Goal: Transaction & Acquisition: Purchase product/service

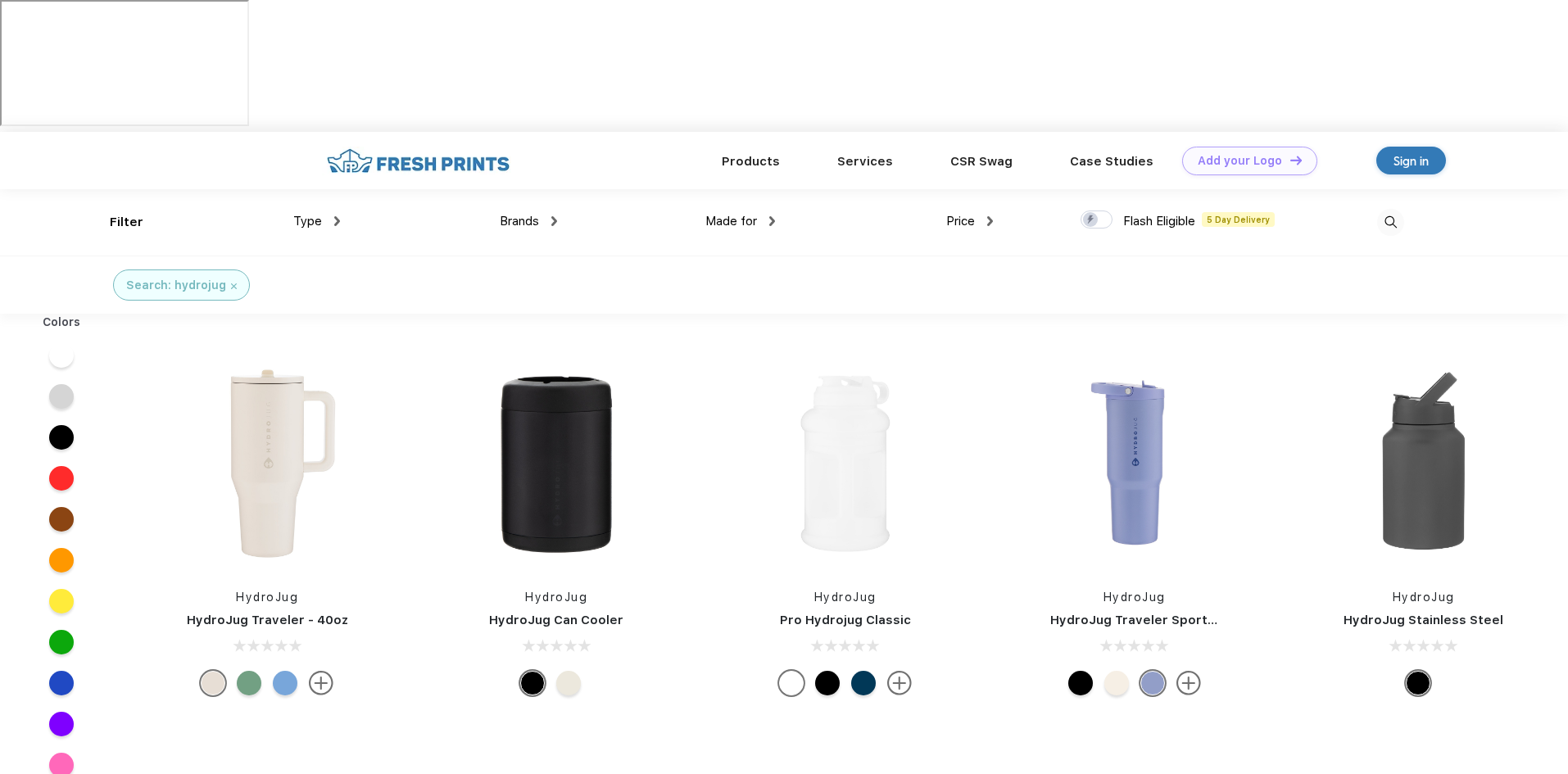
scroll to position [1, 0]
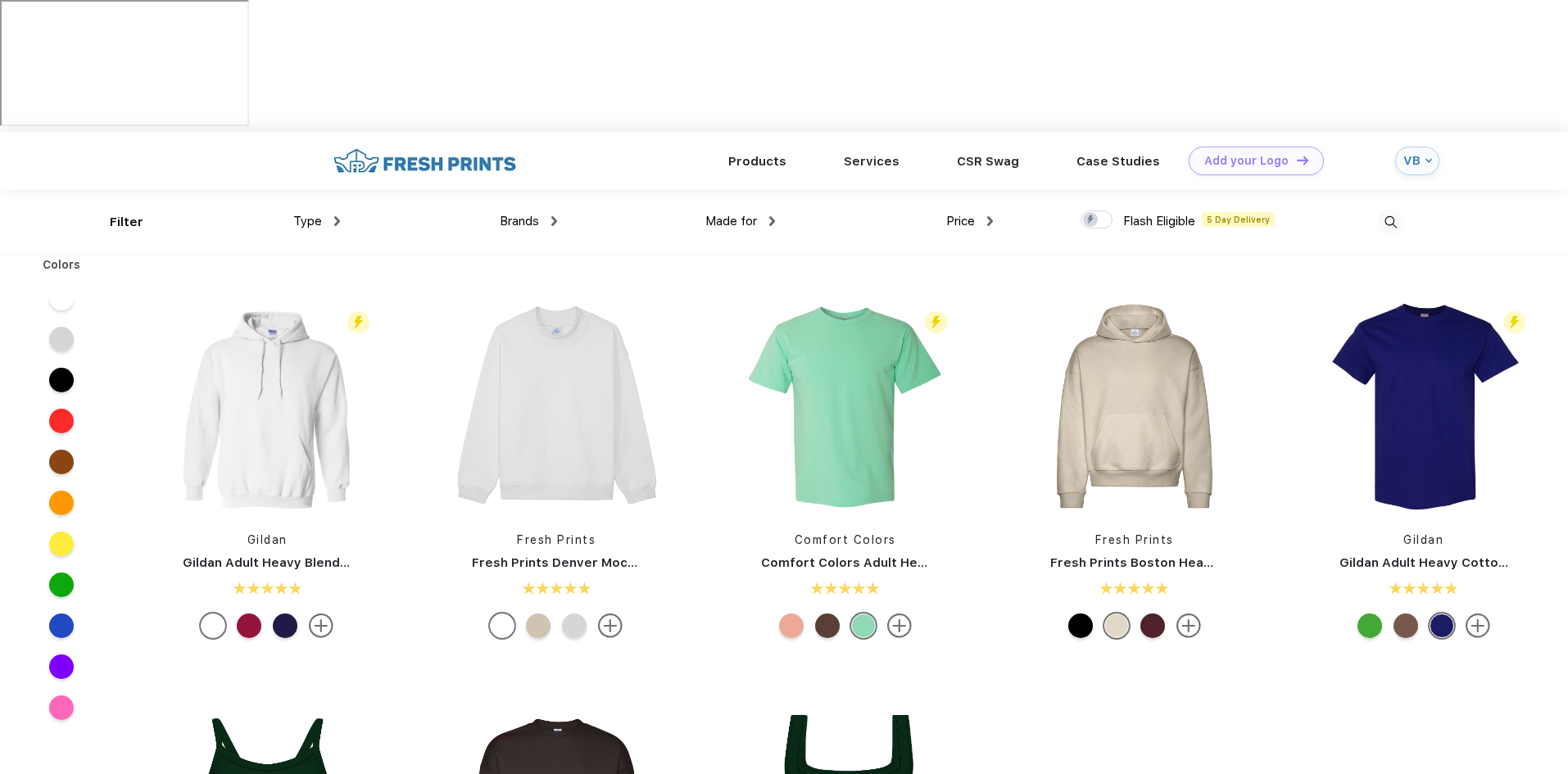
scroll to position [1, 0]
click at [325, 211] on div "Type" at bounding box center [317, 220] width 47 height 19
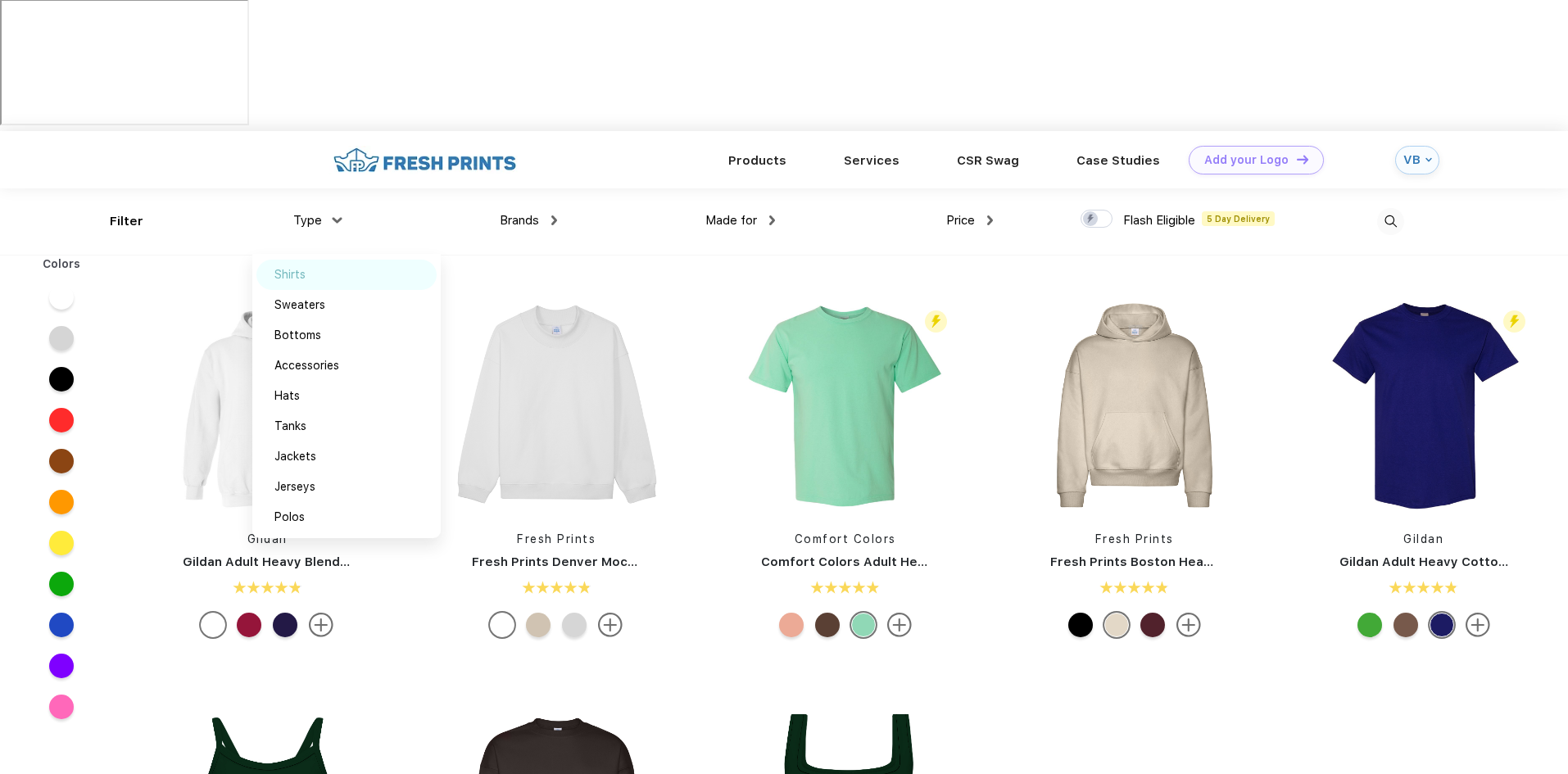
click at [289, 266] on div "Shirts" at bounding box center [289, 274] width 31 height 17
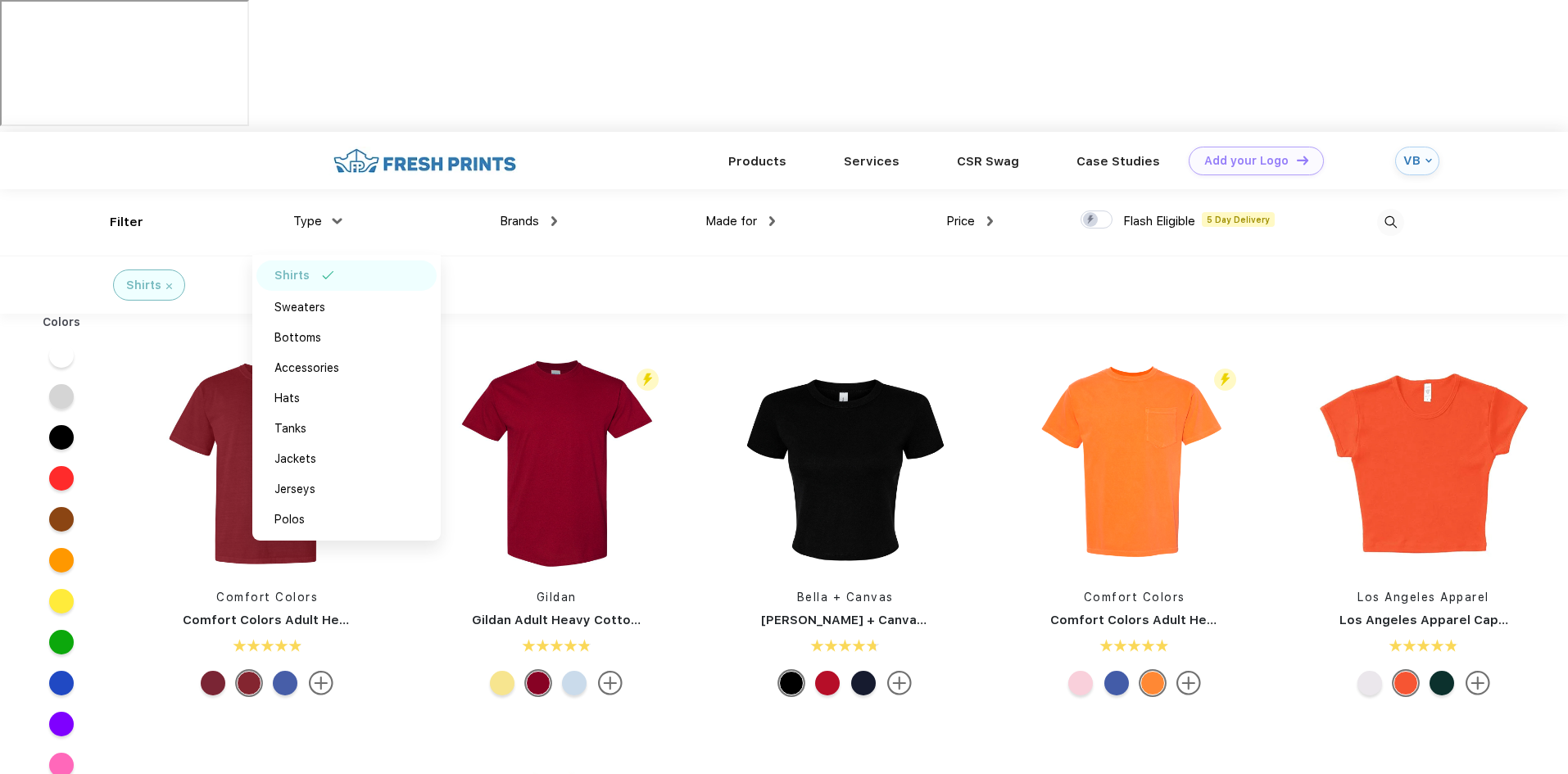
click at [640, 256] on div "Shirts" at bounding box center [784, 285] width 1568 height 58
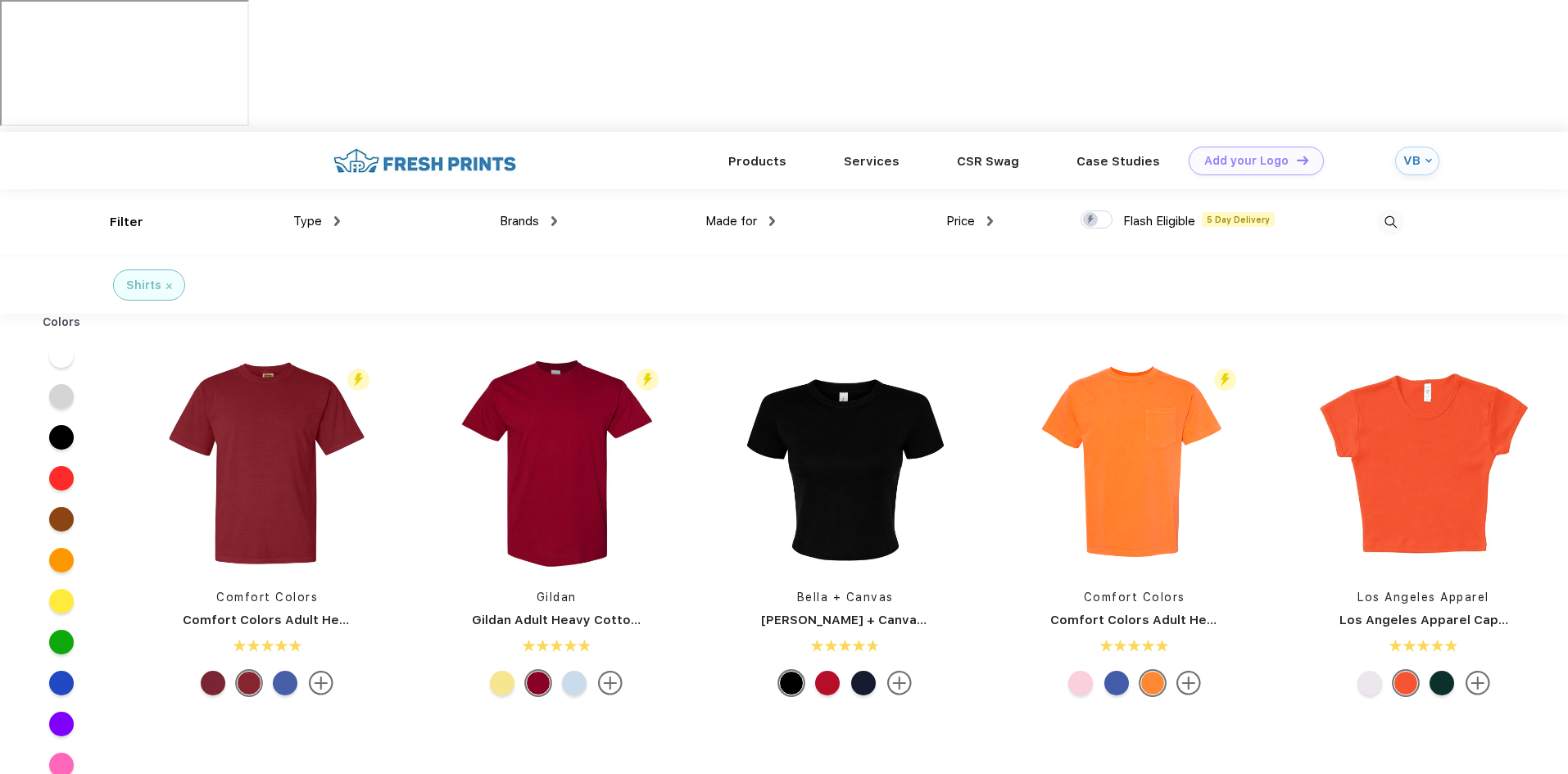
click at [985, 212] on div "Price" at bounding box center [969, 221] width 47 height 19
click at [954, 291] on div "$$" at bounding box center [999, 306] width 180 height 30
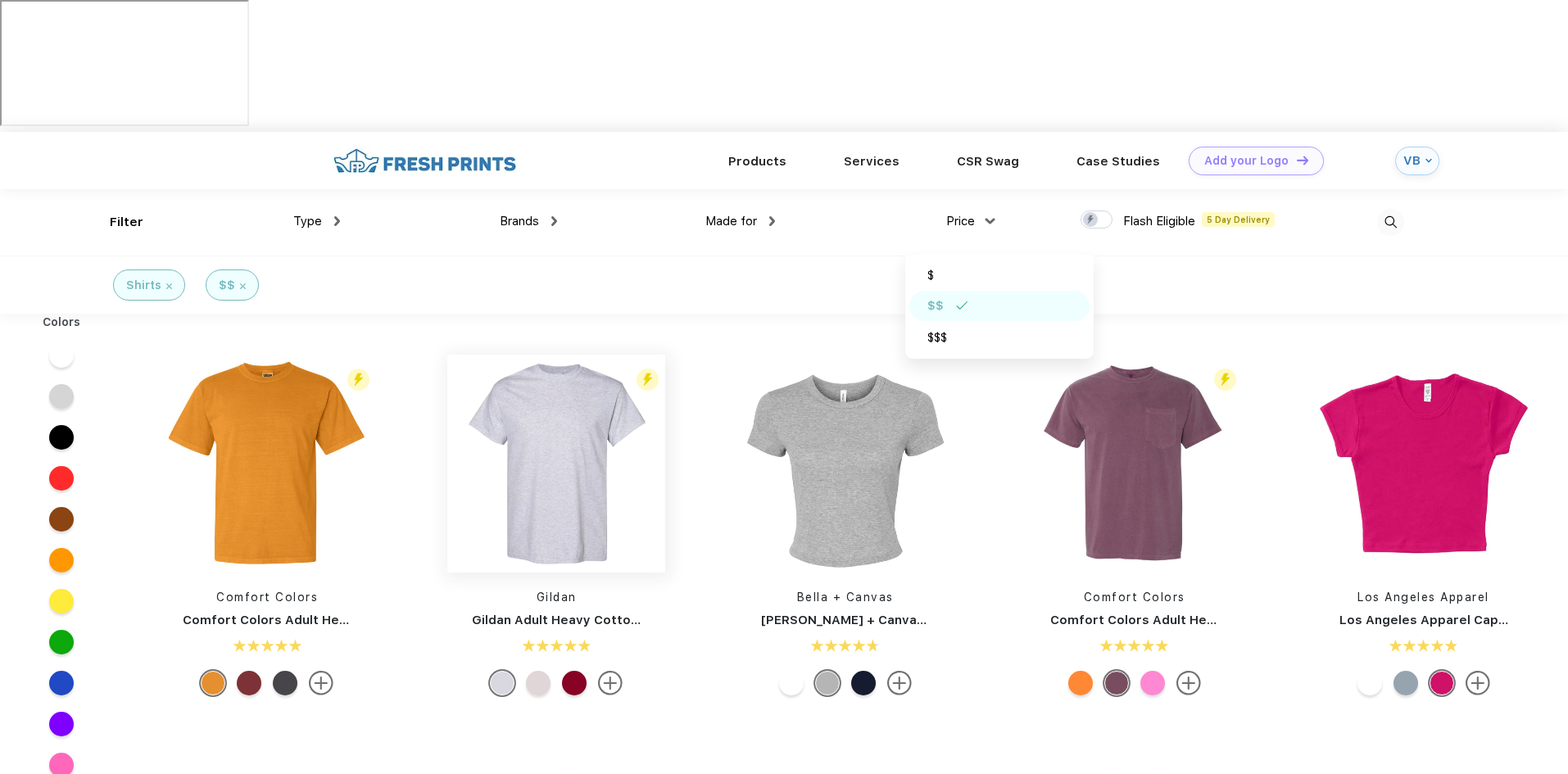
click at [545, 380] on img at bounding box center [556, 464] width 218 height 218
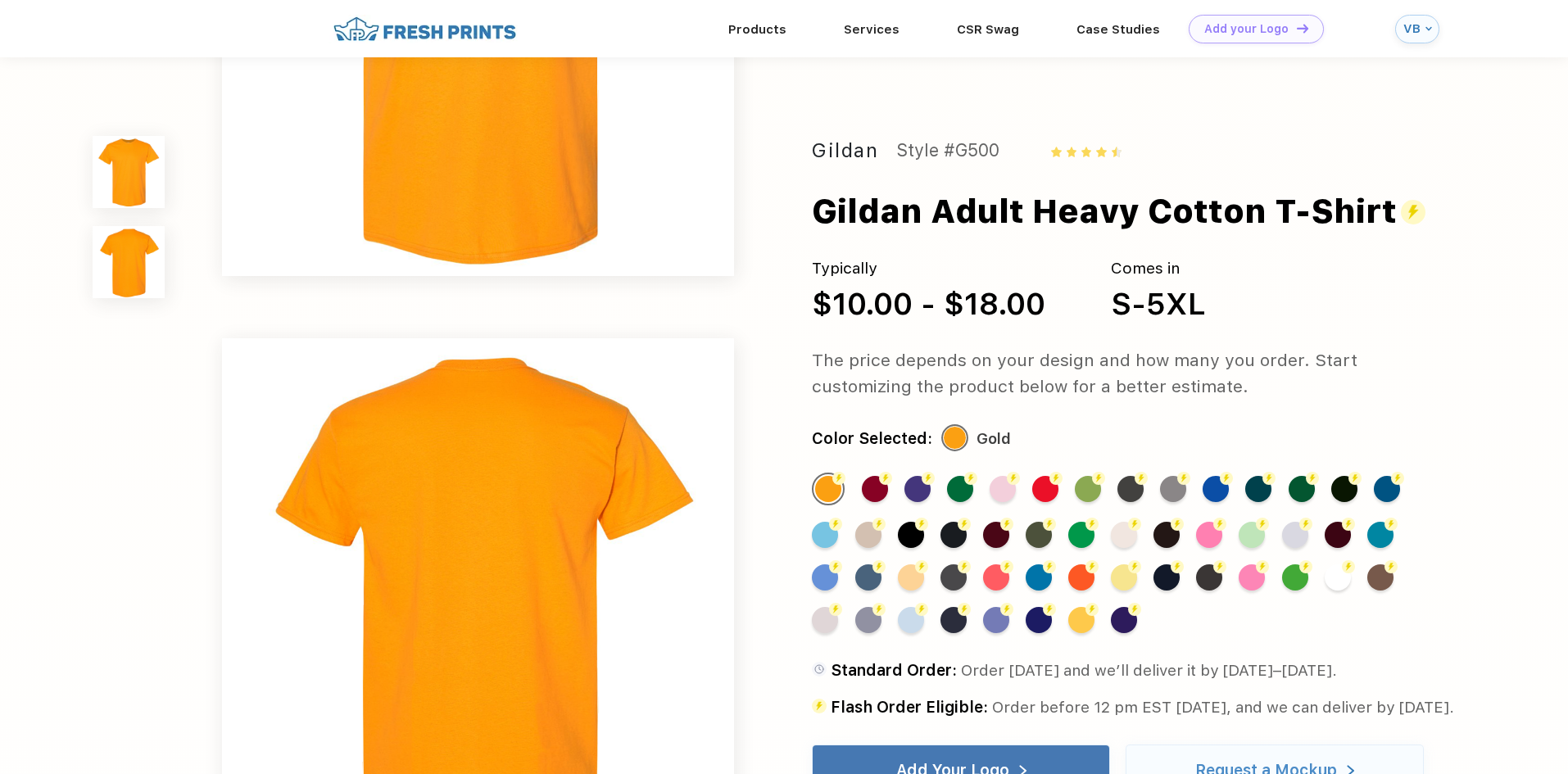
scroll to position [574, 0]
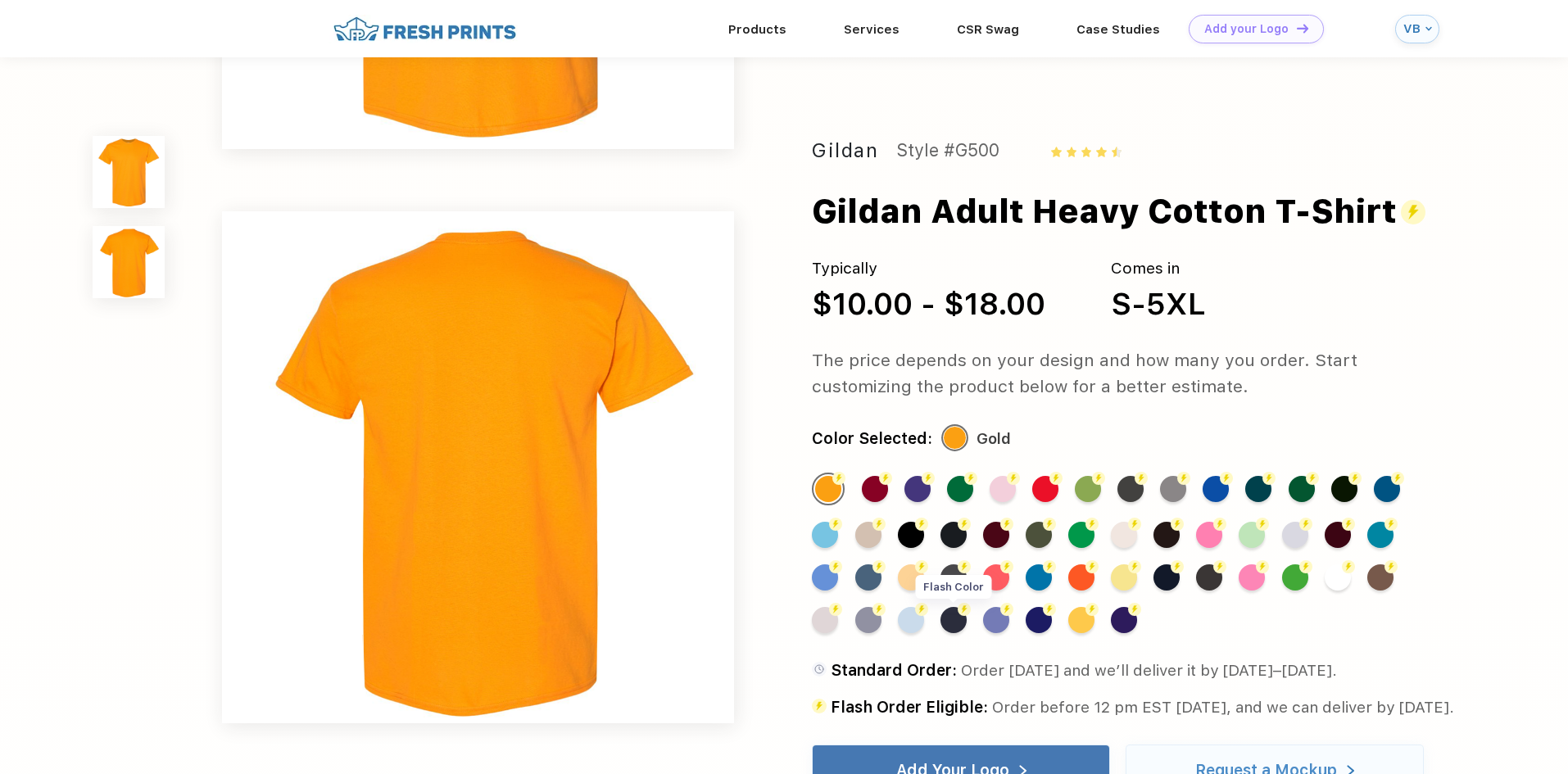
click at [955, 607] on div "Flash Color" at bounding box center [954, 620] width 27 height 27
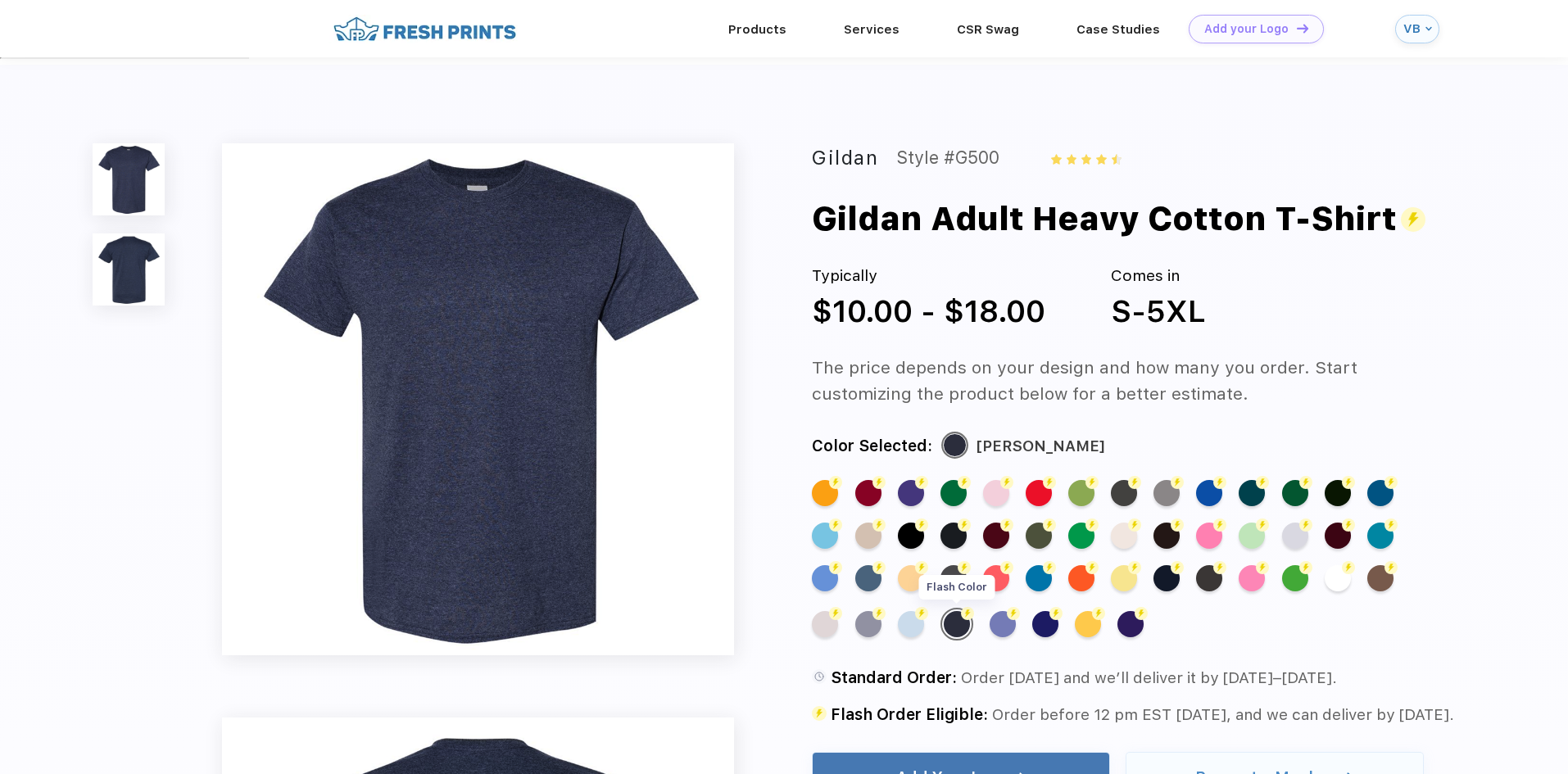
scroll to position [0, 0]
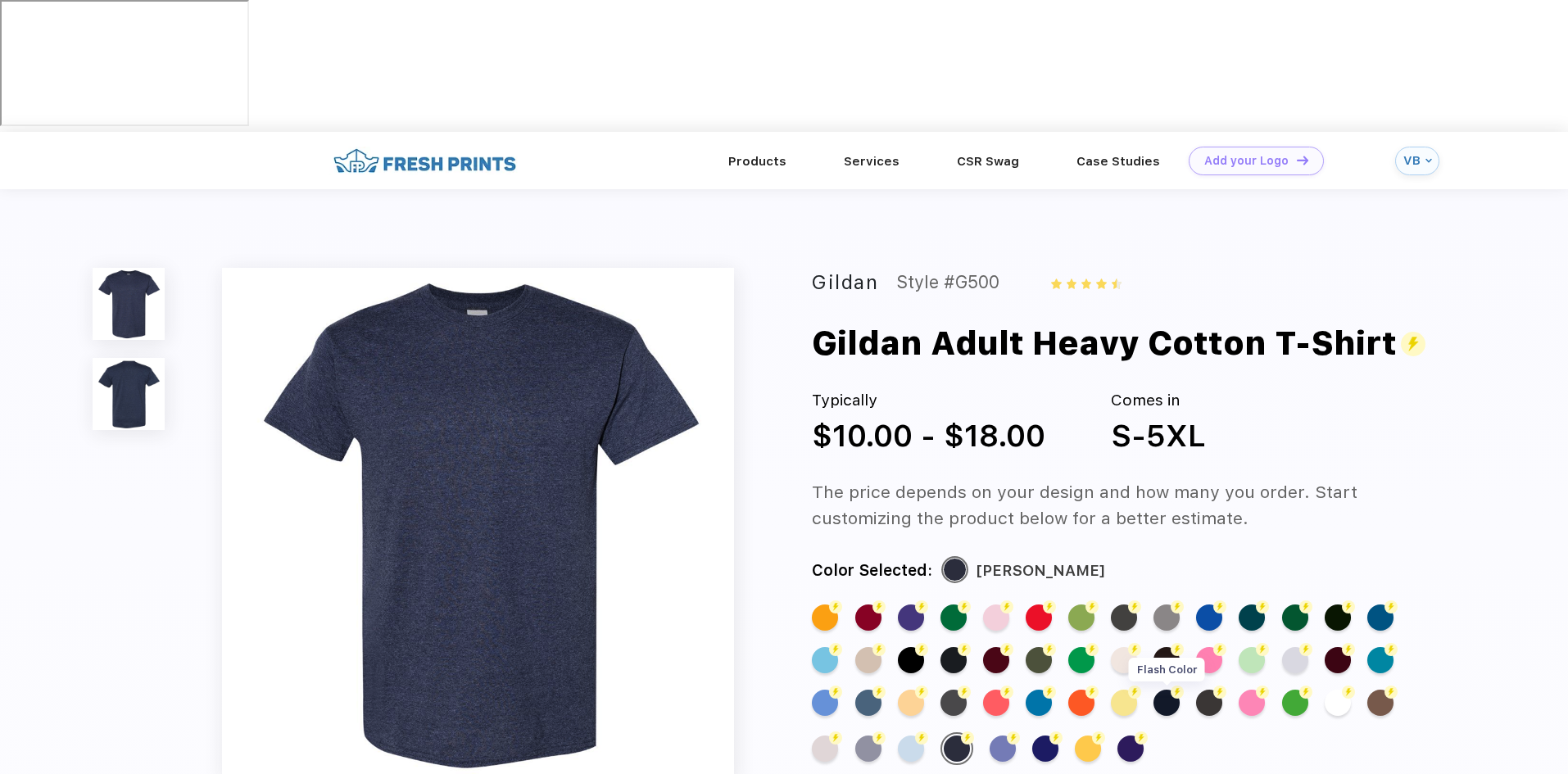
click at [1167, 690] on div "Flash Color" at bounding box center [1167, 703] width 27 height 27
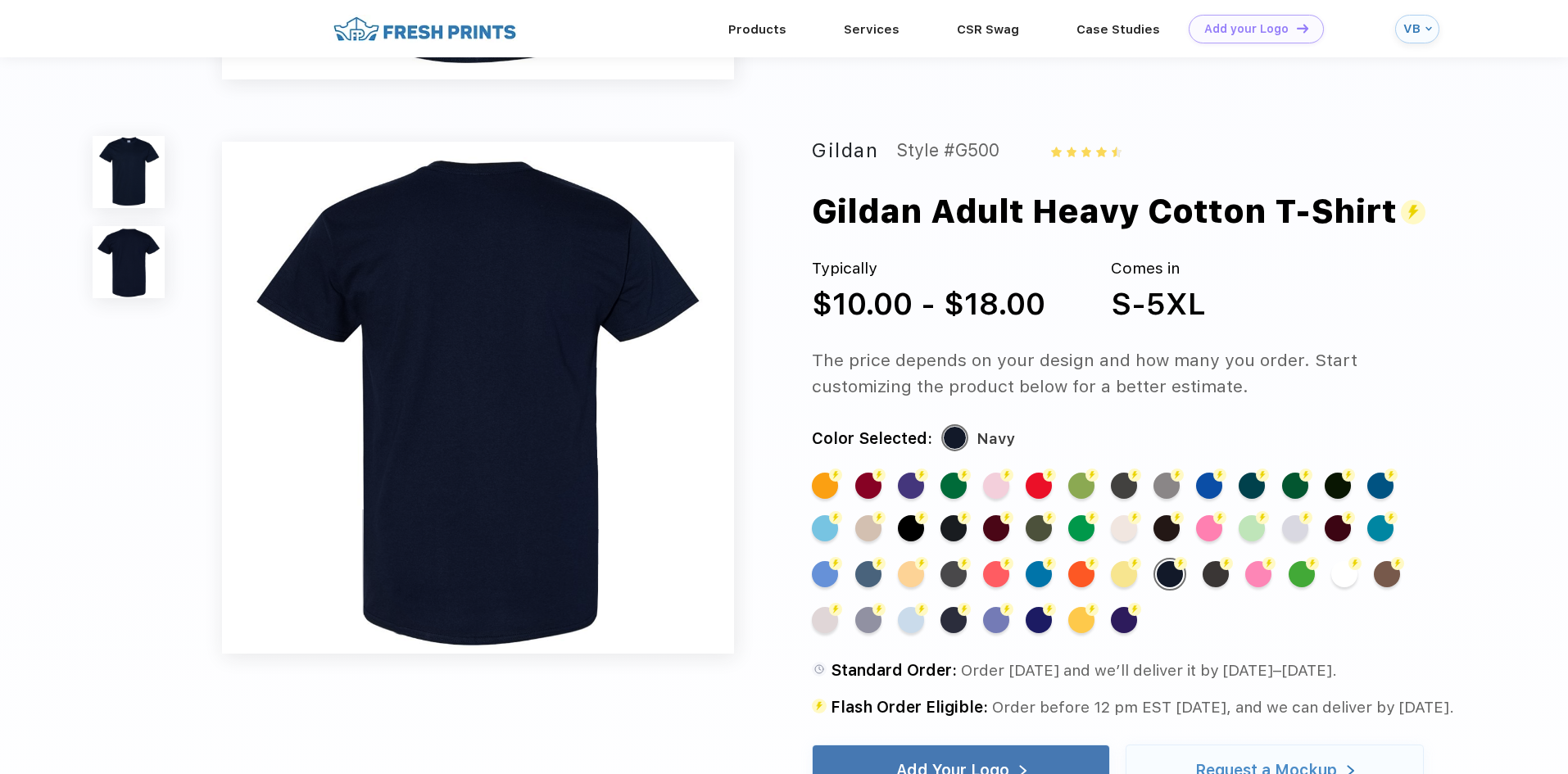
scroll to position [737, 0]
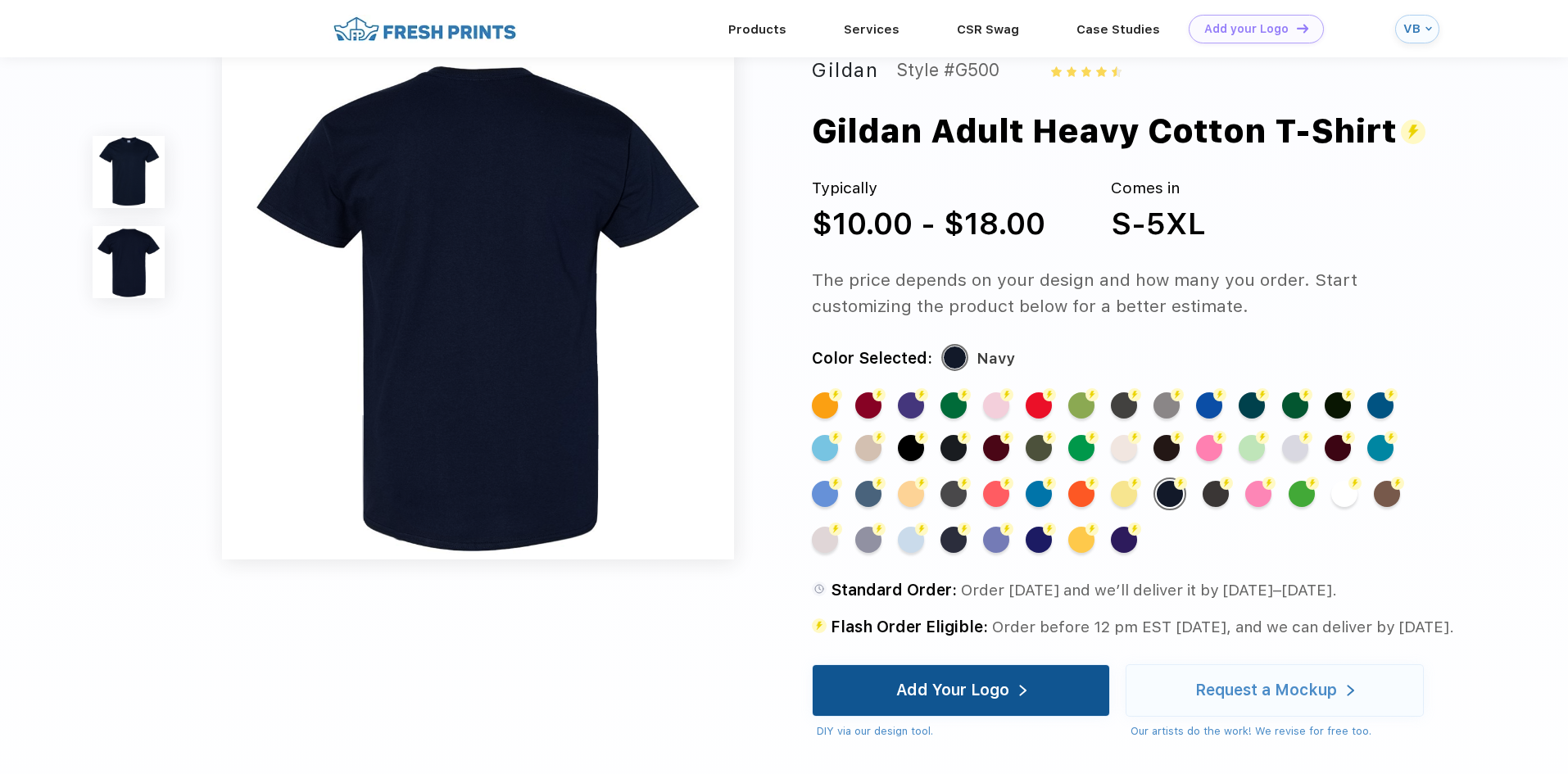
click at [984, 683] on div "Add Your Logo" at bounding box center [953, 691] width 113 height 17
